Goal: Navigation & Orientation: Understand site structure

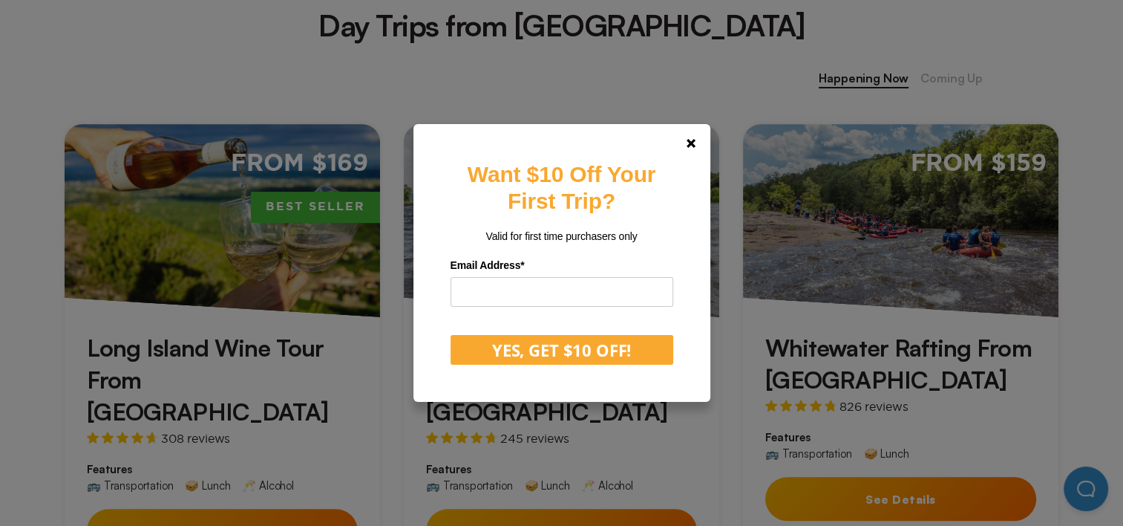
scroll to position [612, 0]
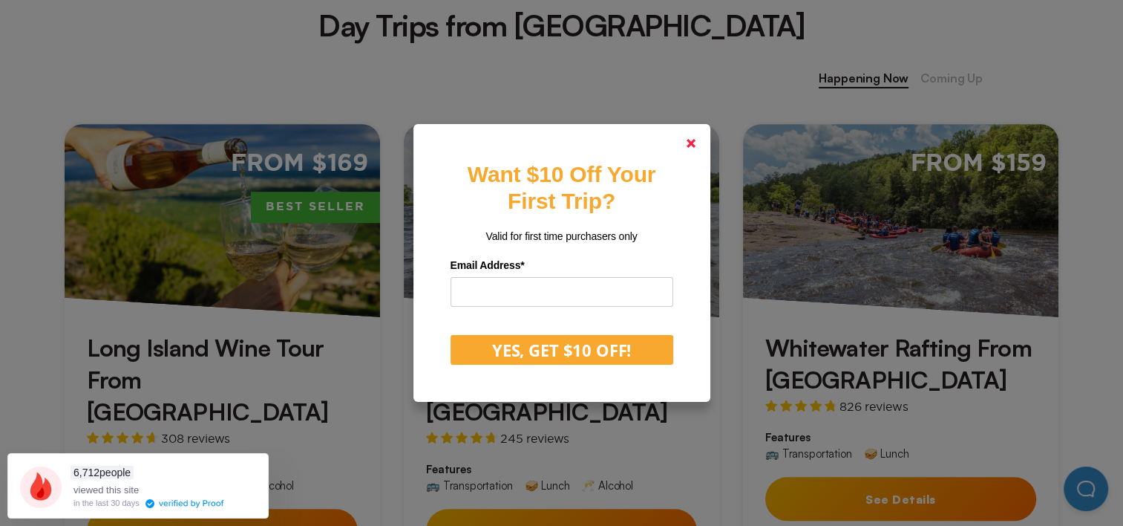
click at [695, 140] on icon at bounding box center [691, 143] width 9 height 9
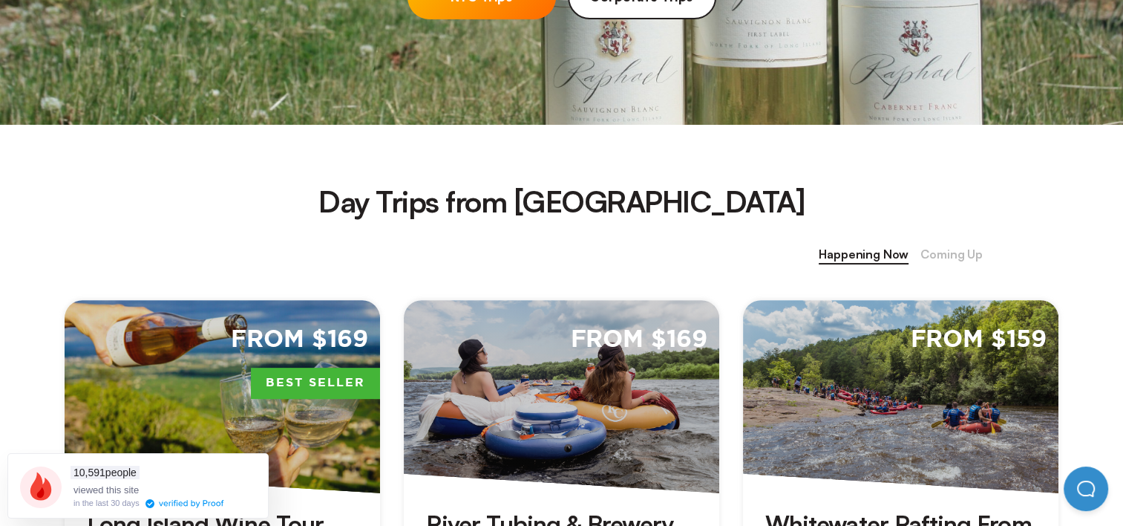
scroll to position [0, 0]
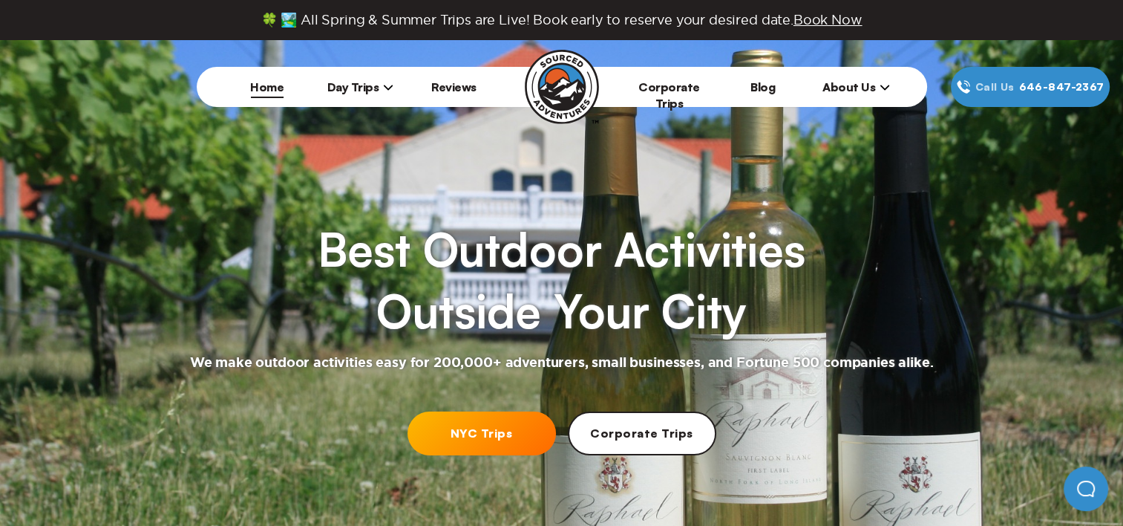
click at [365, 89] on span "Day Trips" at bounding box center [360, 86] width 67 height 15
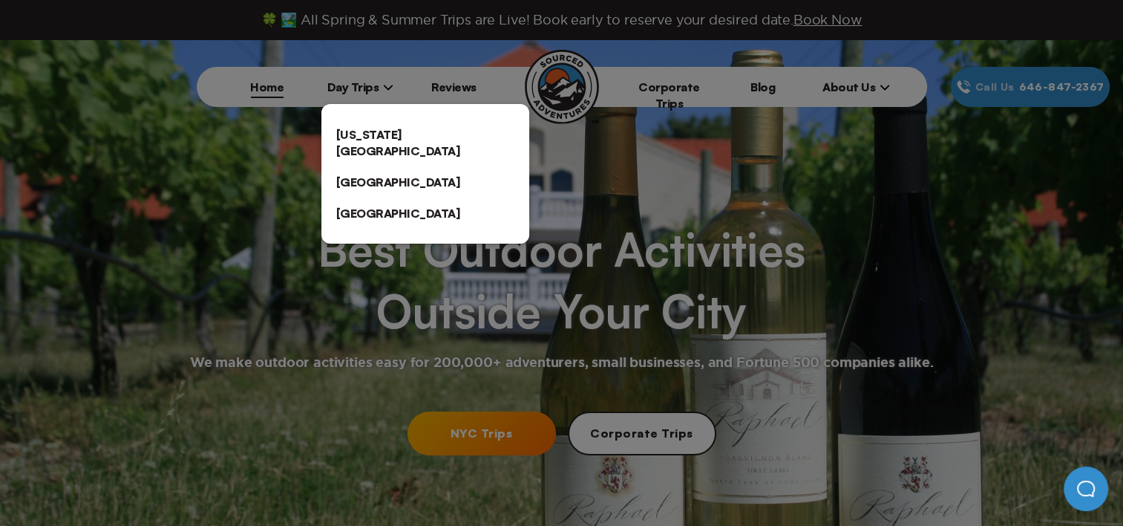
click at [387, 136] on link "[US_STATE][GEOGRAPHIC_DATA]" at bounding box center [425, 143] width 208 height 48
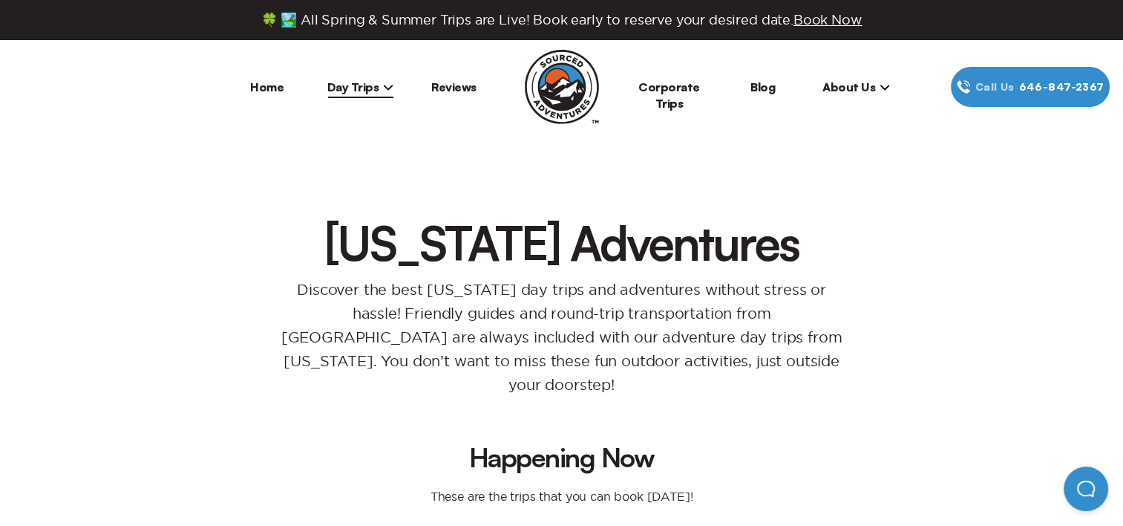
click at [352, 87] on span "Day Trips" at bounding box center [360, 86] width 67 height 15
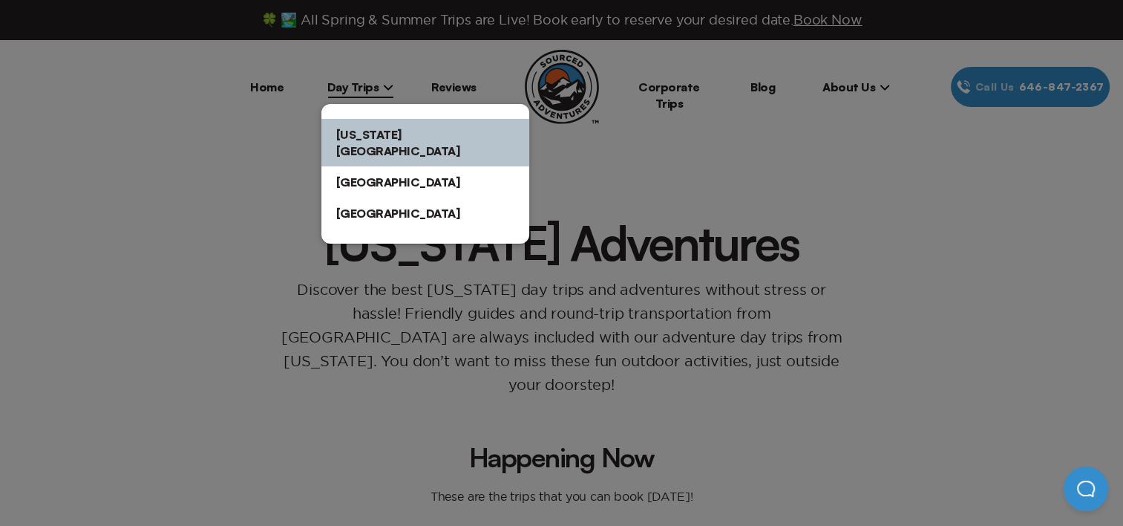
click at [365, 166] on link "[GEOGRAPHIC_DATA]" at bounding box center [425, 181] width 208 height 31
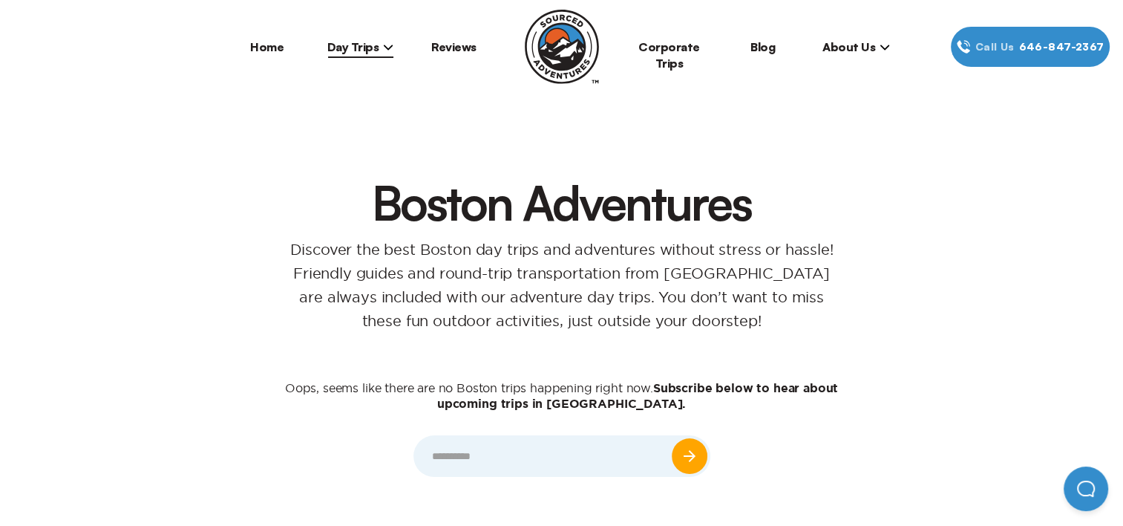
click at [370, 30] on li "Day Trips [US_STATE][GEOGRAPHIC_DATA] [GEOGRAPHIC_DATA] [GEOGRAPHIC_DATA]" at bounding box center [361, 47] width 94 height 40
click at [370, 39] on span "Day Trips" at bounding box center [360, 46] width 67 height 15
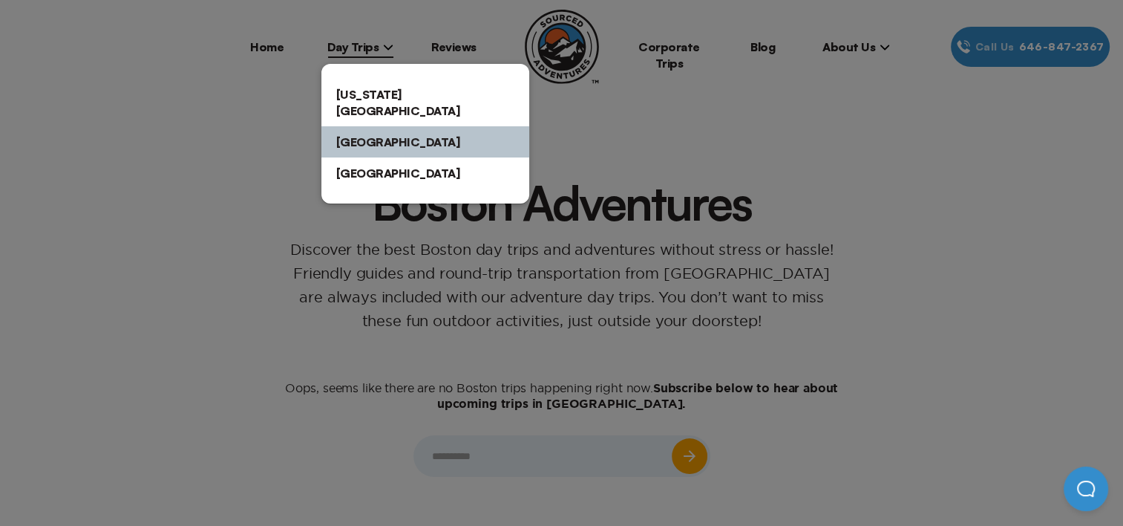
click at [352, 163] on link "[GEOGRAPHIC_DATA]" at bounding box center [425, 172] width 208 height 31
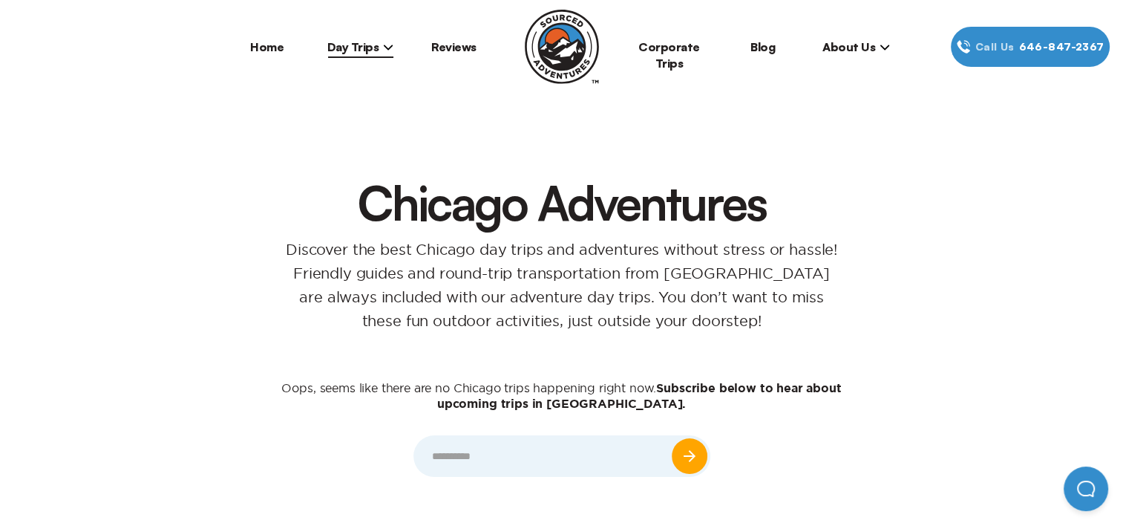
click at [460, 42] on link "Reviews" at bounding box center [453, 46] width 45 height 15
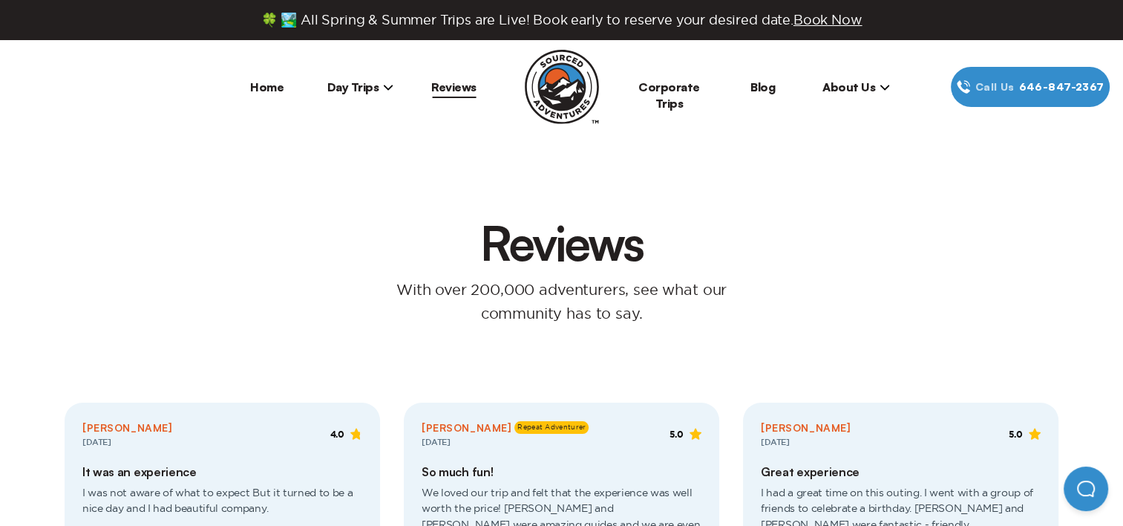
click at [667, 88] on link "Corporate Trips" at bounding box center [670, 94] width 62 height 31
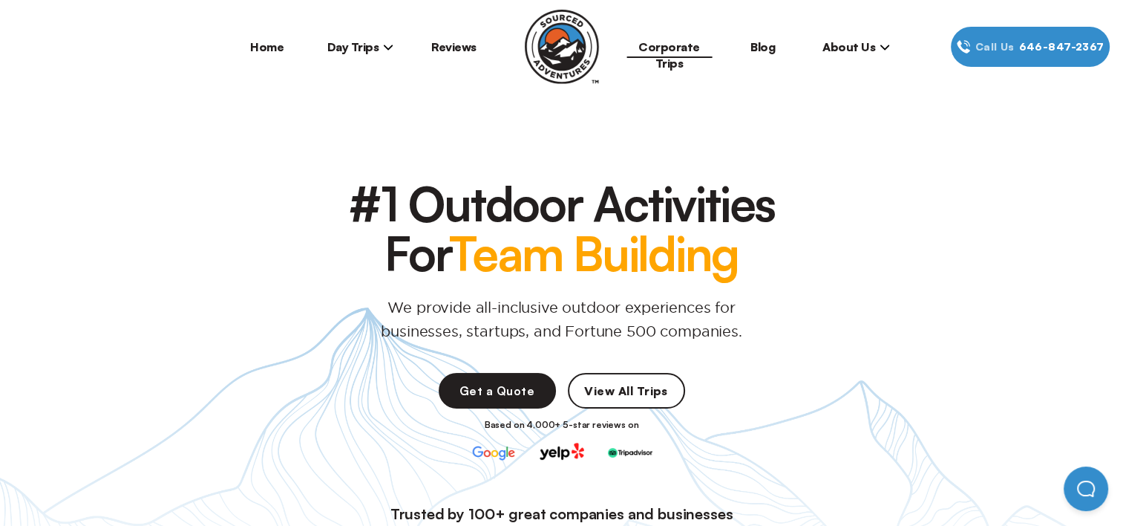
click at [768, 42] on link "Blog" at bounding box center [763, 46] width 25 height 15
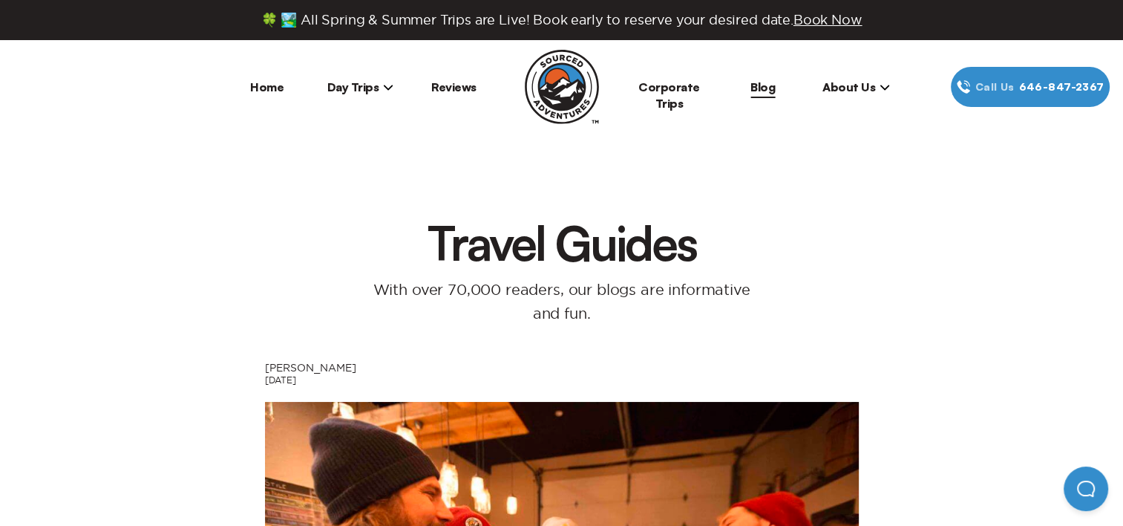
click at [852, 89] on span "About Us" at bounding box center [857, 86] width 68 height 15
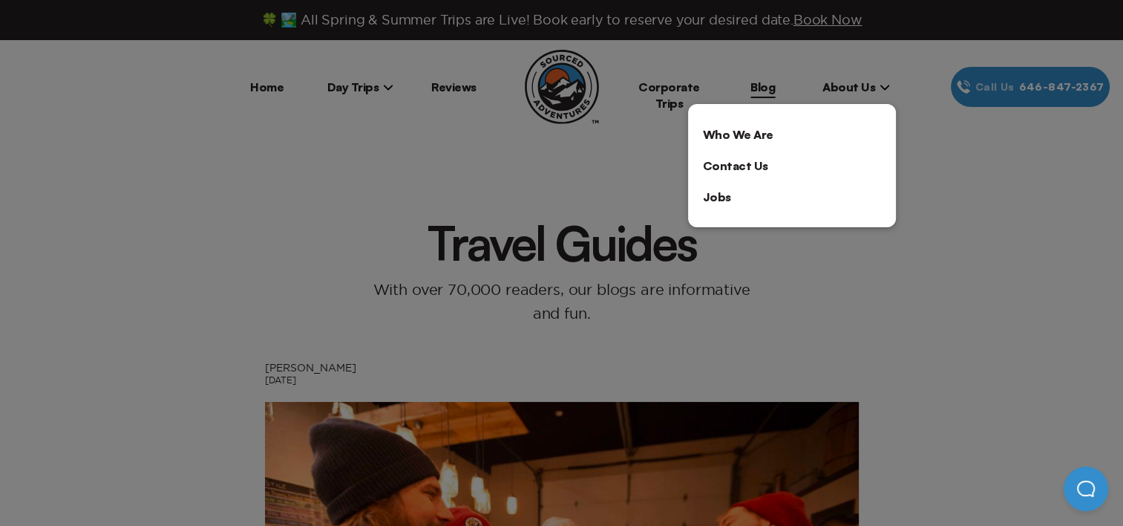
click at [734, 132] on link "Who We Are" at bounding box center [792, 134] width 208 height 31
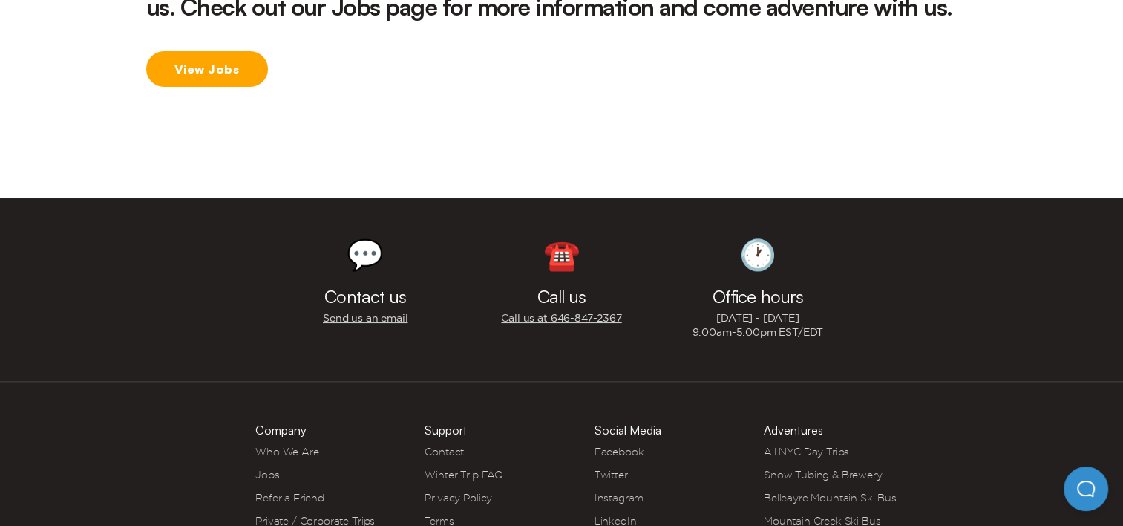
scroll to position [2423, 0]
